Goal: Information Seeking & Learning: Check status

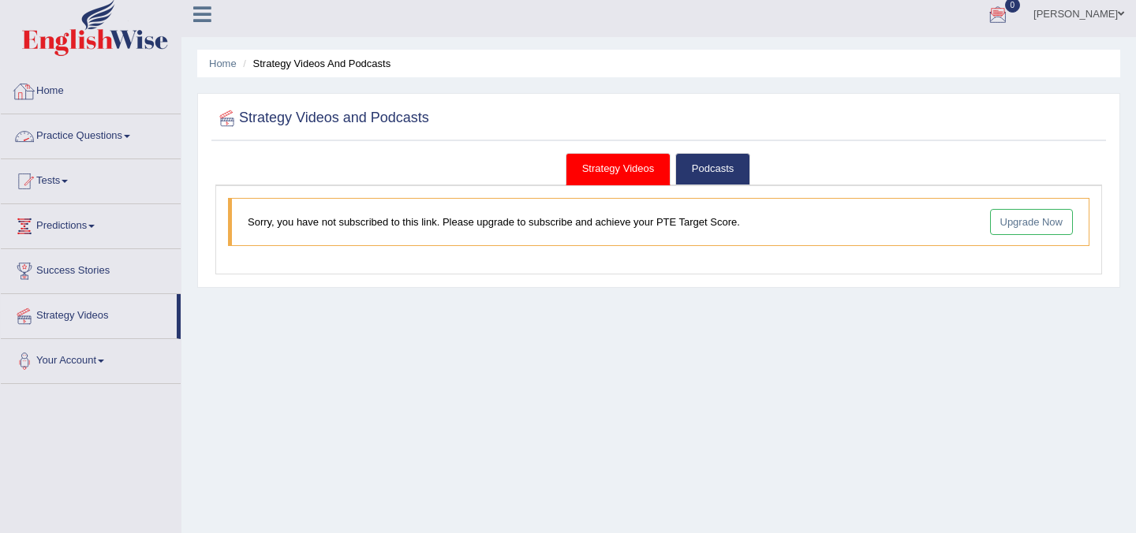
click at [50, 95] on link "Home" at bounding box center [91, 88] width 180 height 39
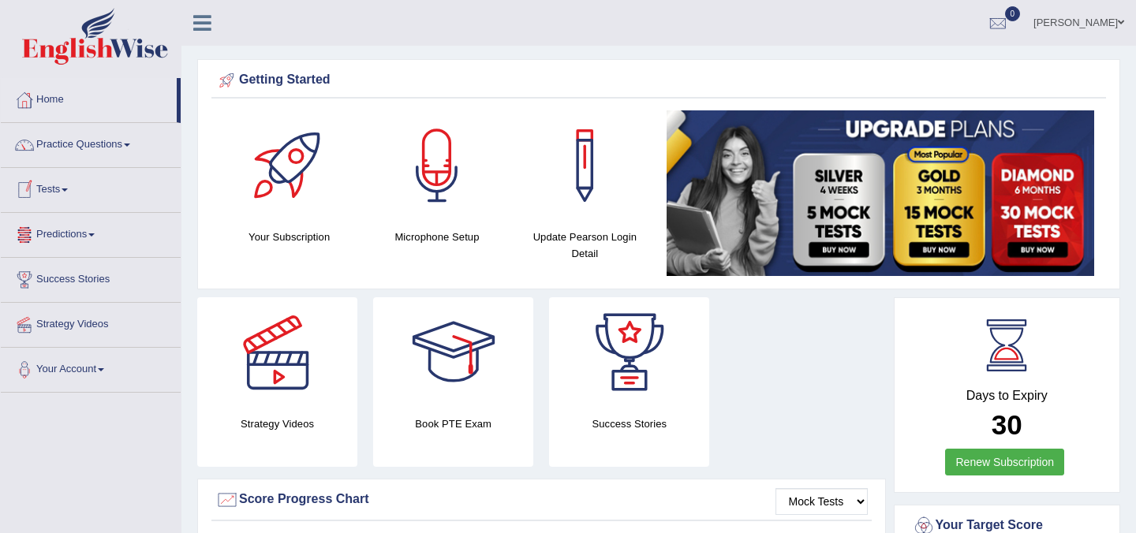
click at [87, 191] on link "Tests" at bounding box center [91, 187] width 180 height 39
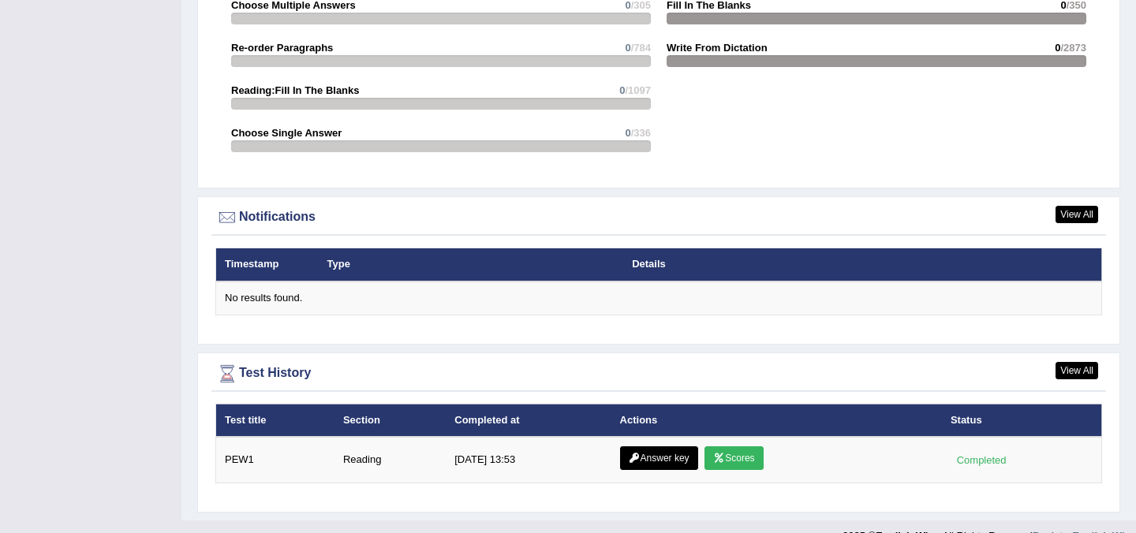
scroll to position [1759, 0]
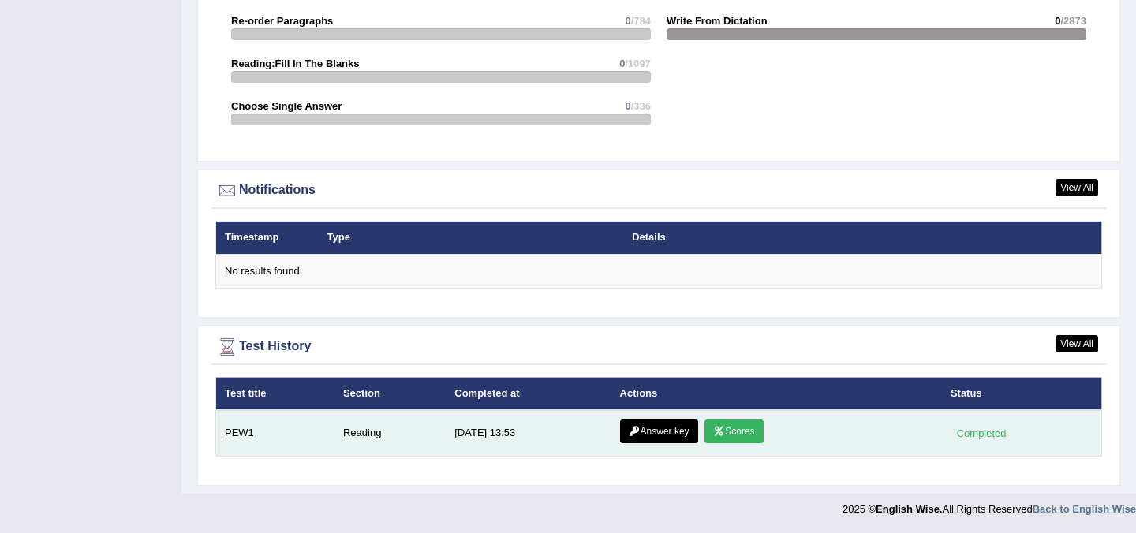
click at [655, 439] on link "Answer key" at bounding box center [659, 432] width 78 height 24
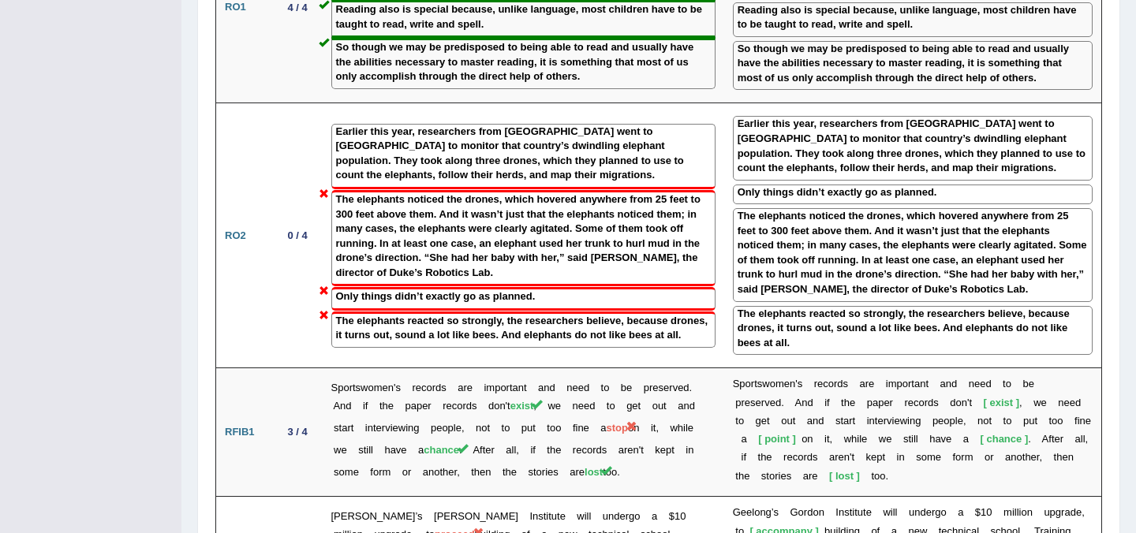
scroll to position [2092, 0]
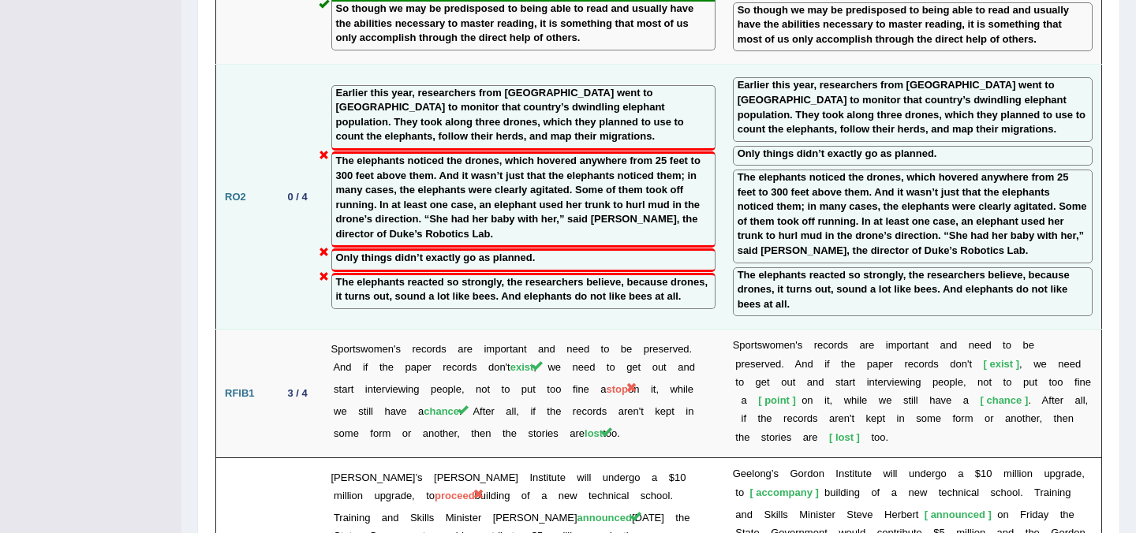
click at [521, 154] on label "The elephants noticed the drones, which hovered anywhere from 25 feet to 300 fe…" at bounding box center [523, 198] width 375 height 88
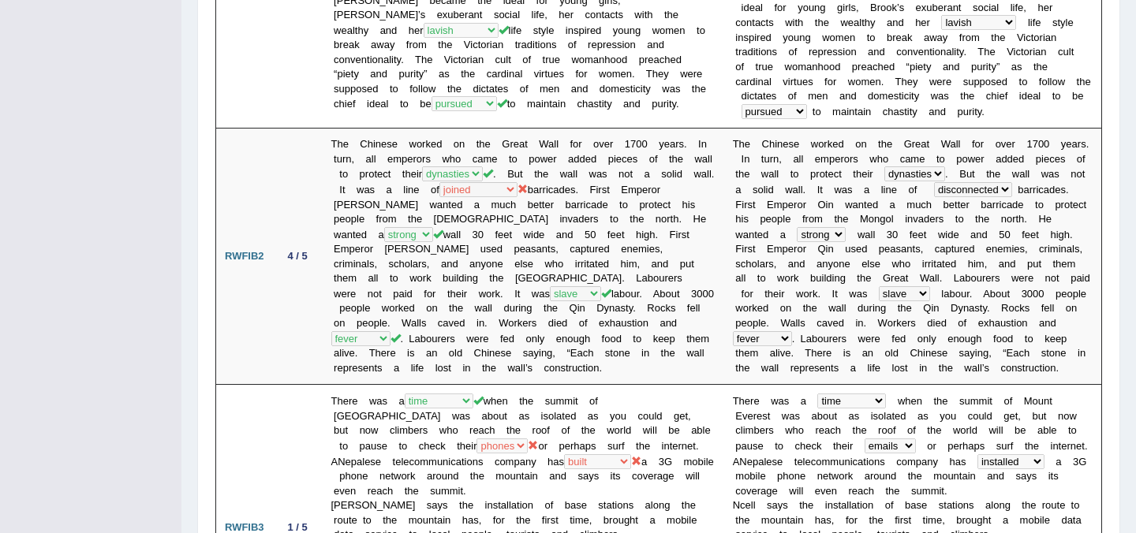
scroll to position [0, 0]
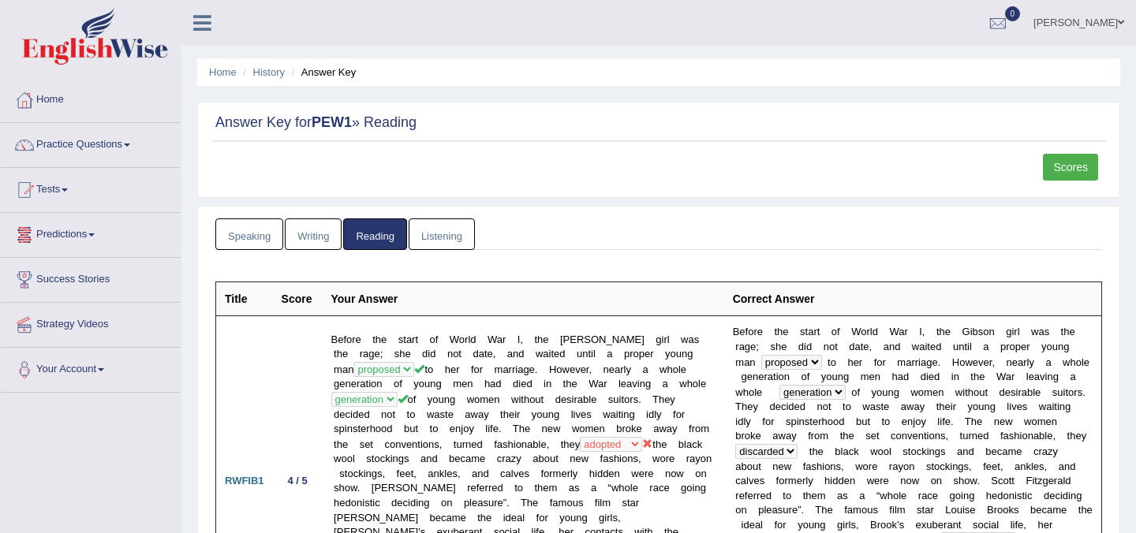
click at [448, 239] on link "Listening" at bounding box center [442, 235] width 66 height 32
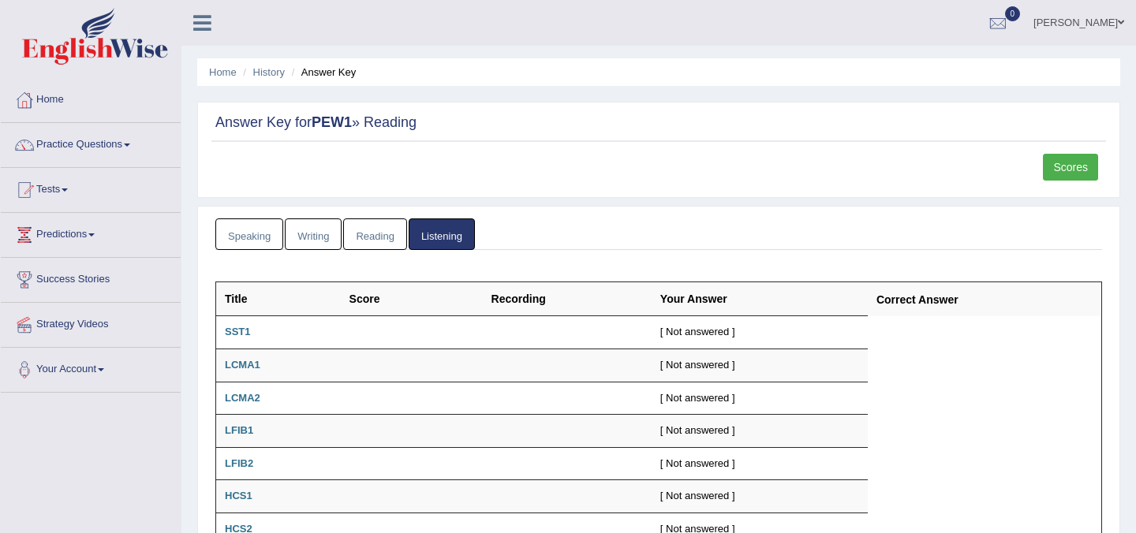
click at [387, 237] on link "Reading" at bounding box center [374, 235] width 63 height 32
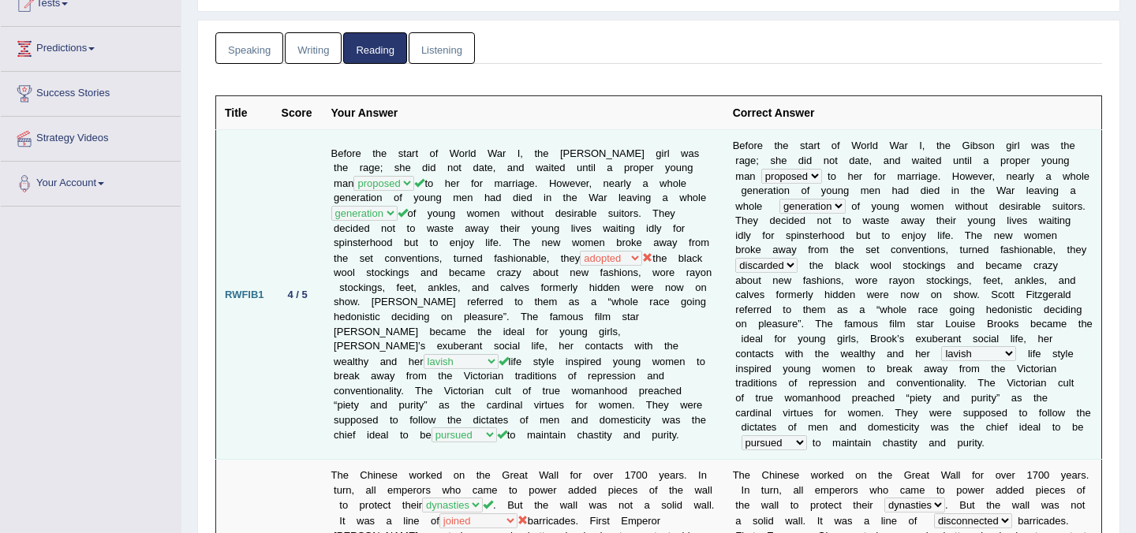
scroll to position [191, 0]
